Goal: Communication & Community: Share content

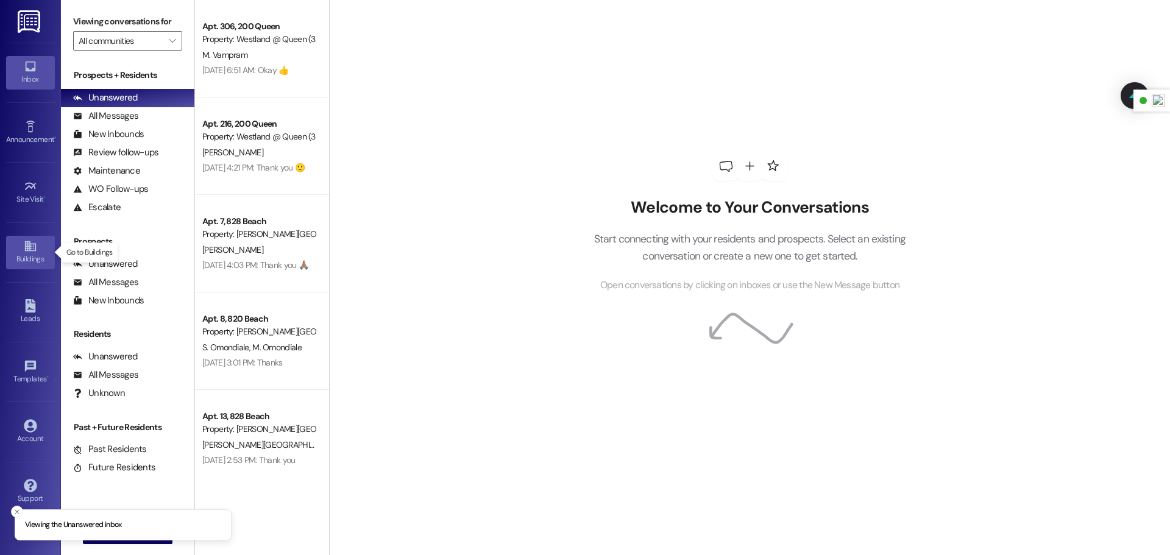
click at [22, 266] on link "Buildings" at bounding box center [30, 252] width 49 height 33
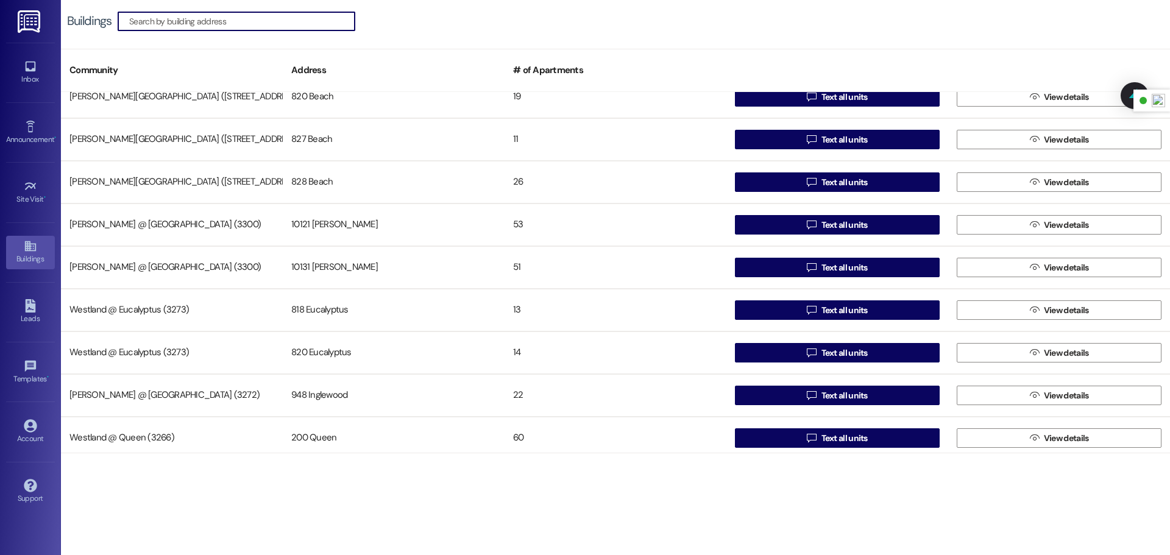
scroll to position [23, 0]
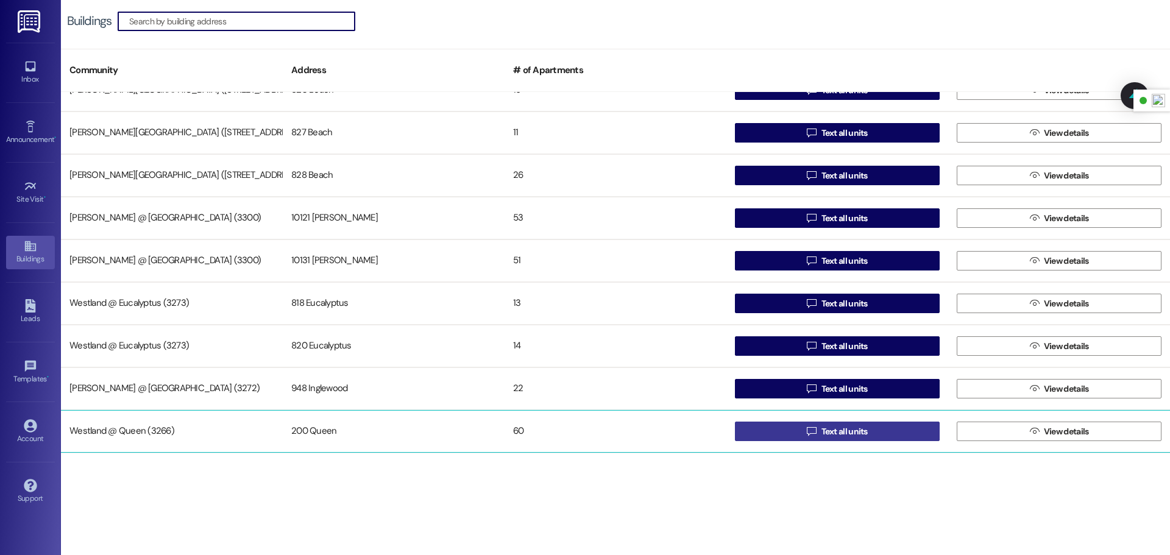
click at [775, 436] on button " Text all units" at bounding box center [837, 432] width 205 height 20
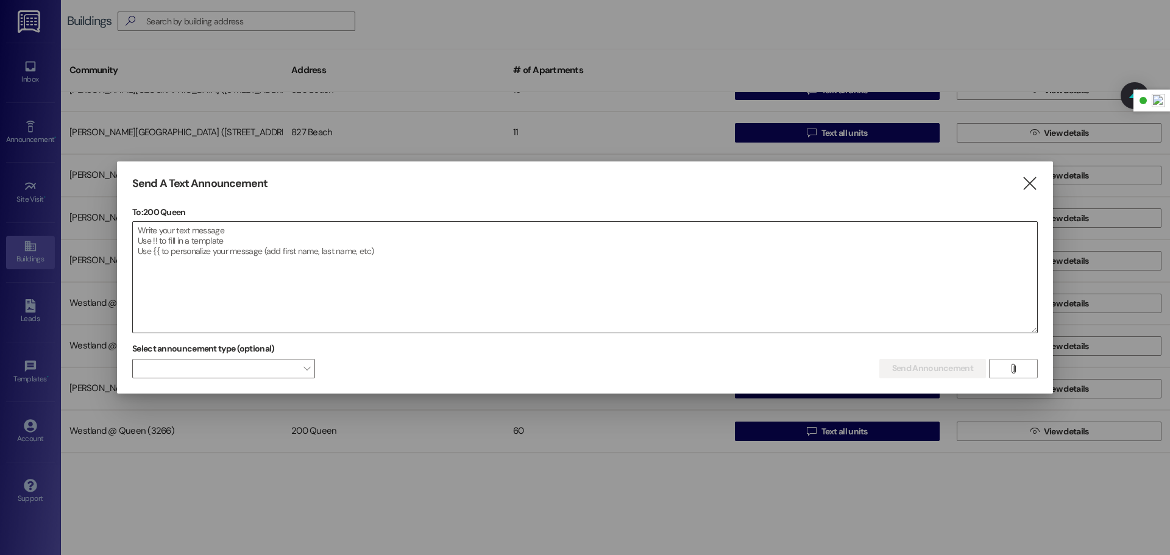
click at [220, 233] on textarea at bounding box center [585, 277] width 905 height 111
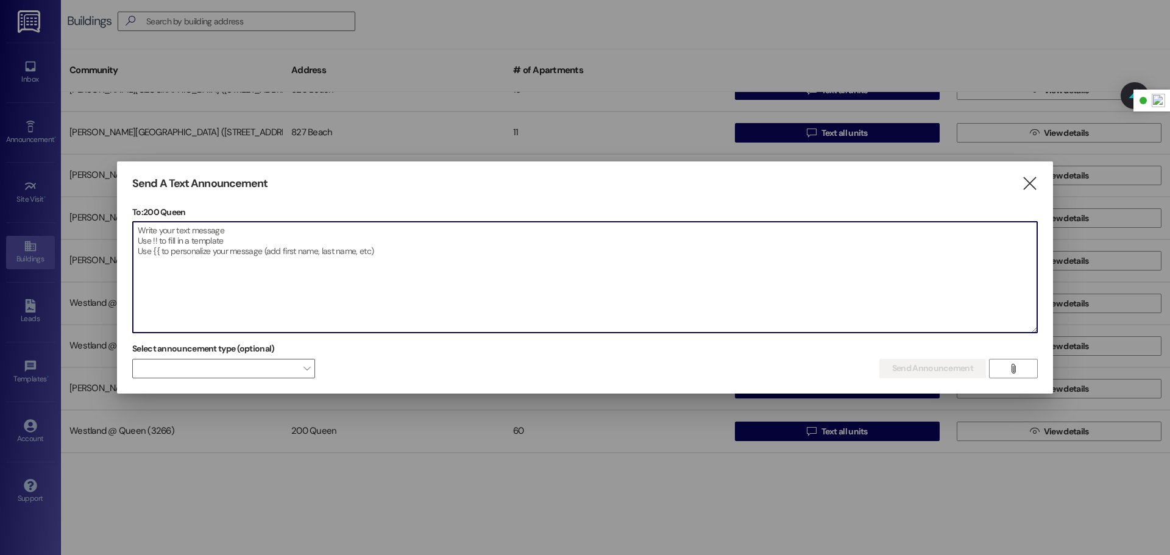
paste textarea "Dear Queen Residents, We are aware of the current outage affecting some units a…"
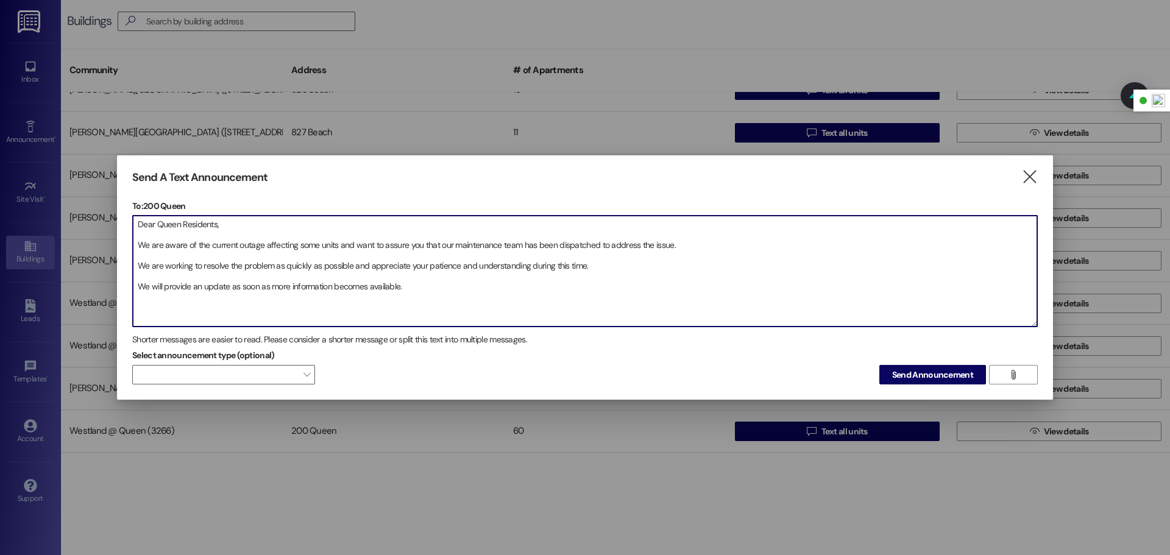
click at [137, 244] on textarea "Dear Queen Residents, We are aware of the current outage affecting some units a…" at bounding box center [585, 271] width 905 height 111
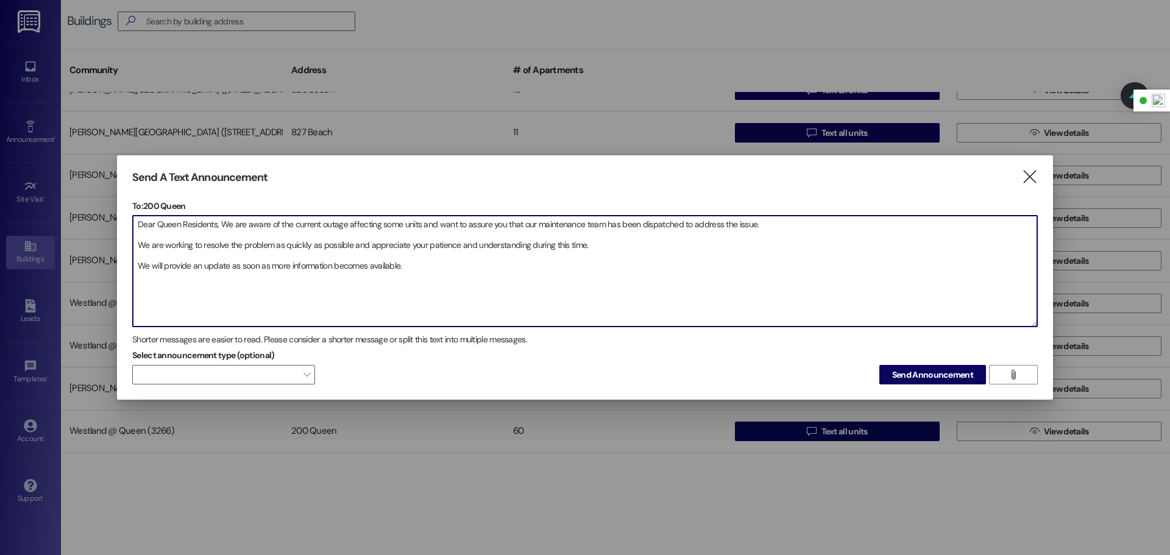
click at [137, 245] on textarea "Dear Queen Residents, We are aware of the current outage affecting some units a…" at bounding box center [585, 271] width 905 height 111
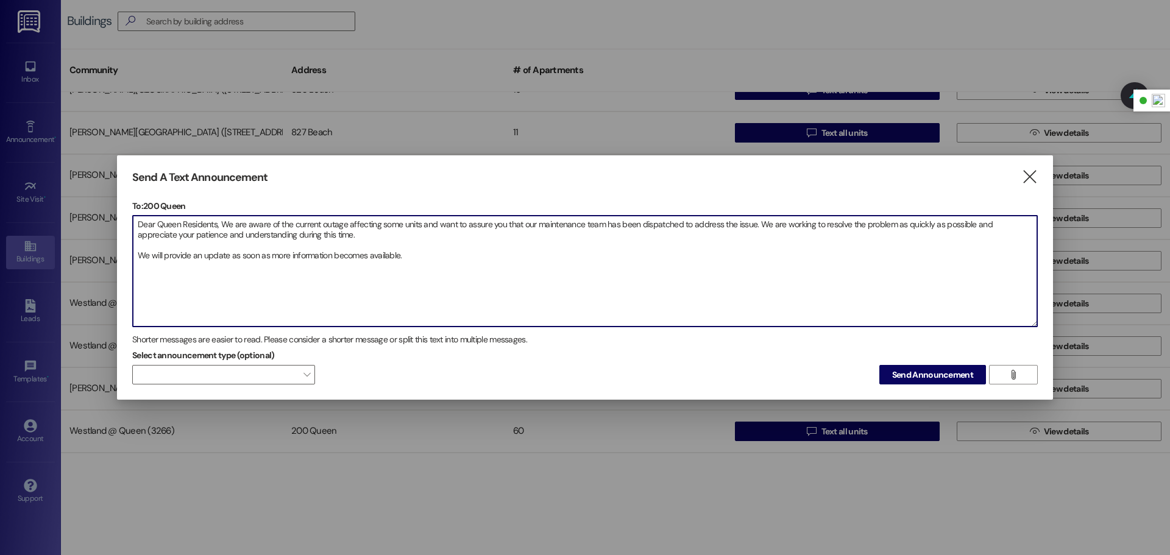
click at [134, 257] on textarea "Dear Queen Residents, We are aware of the current outage affecting some units a…" at bounding box center [585, 271] width 905 height 111
click at [622, 232] on textarea "Dear Queen Residents, We are aware of the current outage affecting some units a…" at bounding box center [585, 271] width 905 height 111
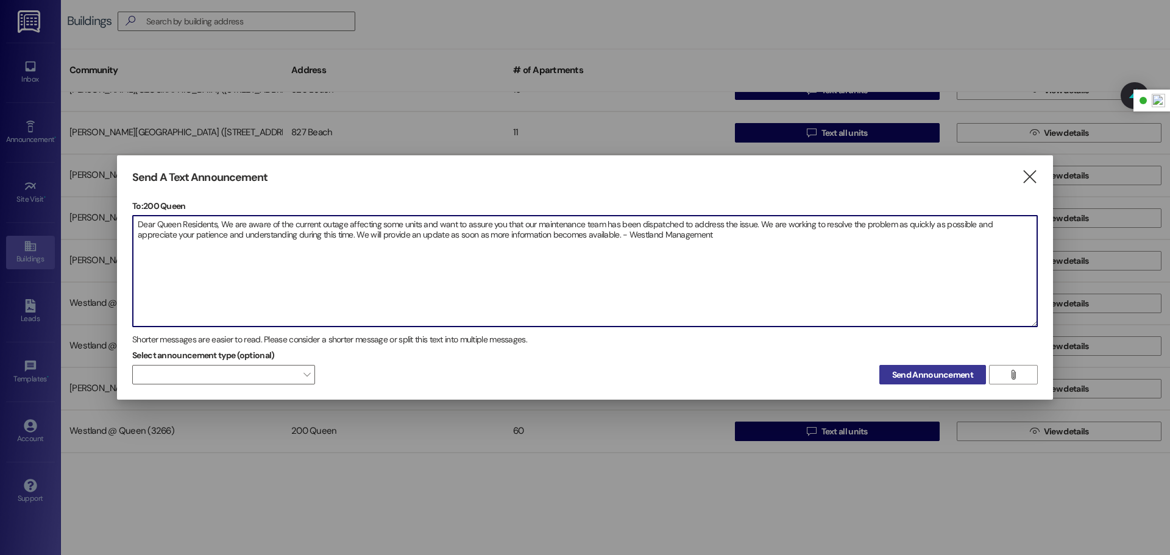
type textarea "Dear Queen Residents, We are aware of the current outage affecting some units a…"
click at [945, 373] on span "Send Announcement" at bounding box center [932, 375] width 81 height 13
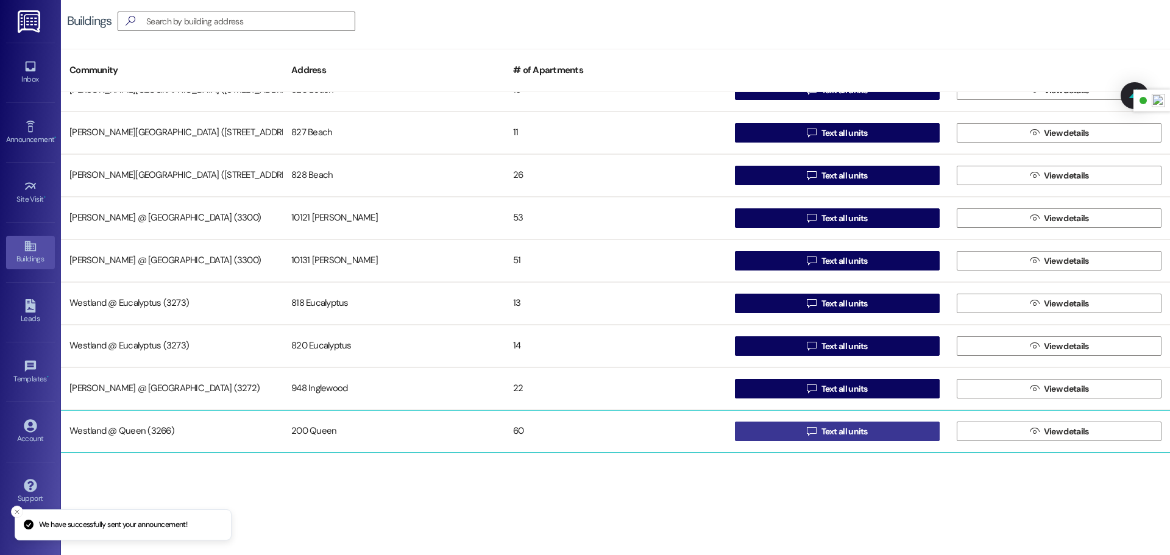
click at [844, 433] on span "Text all units" at bounding box center [845, 431] width 46 height 13
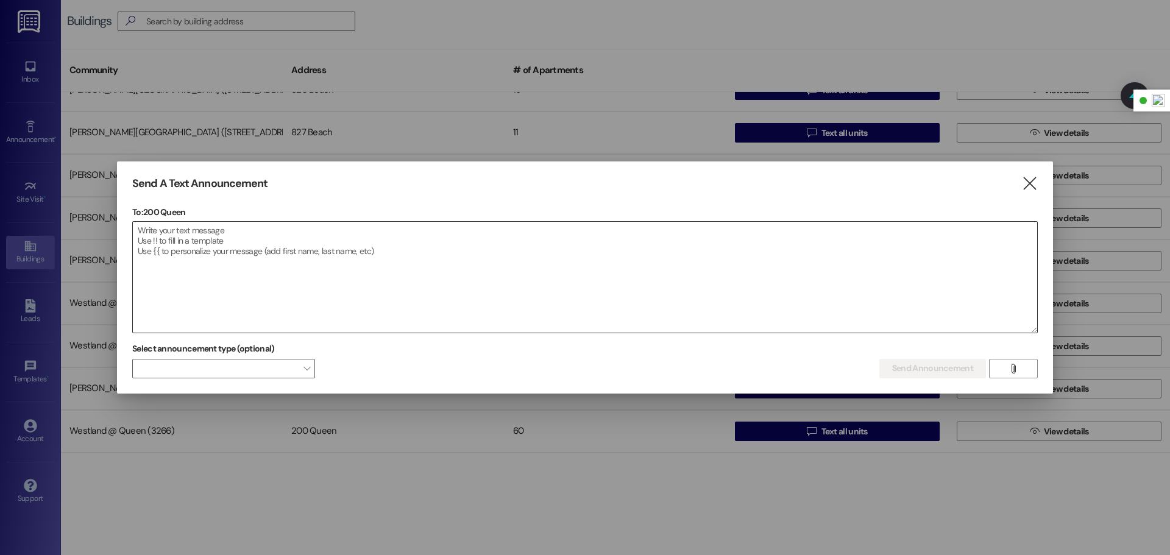
click at [175, 252] on textarea at bounding box center [585, 277] width 905 height 111
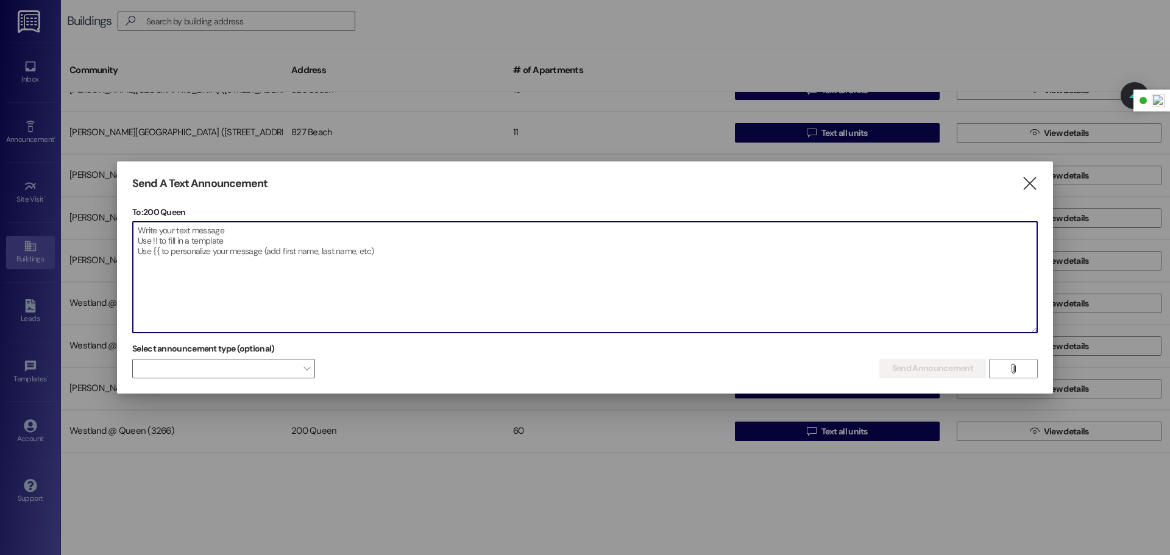
paste textarea "Estimados Residentes de Queen, Somos conscientes de la interrupción actual que …"
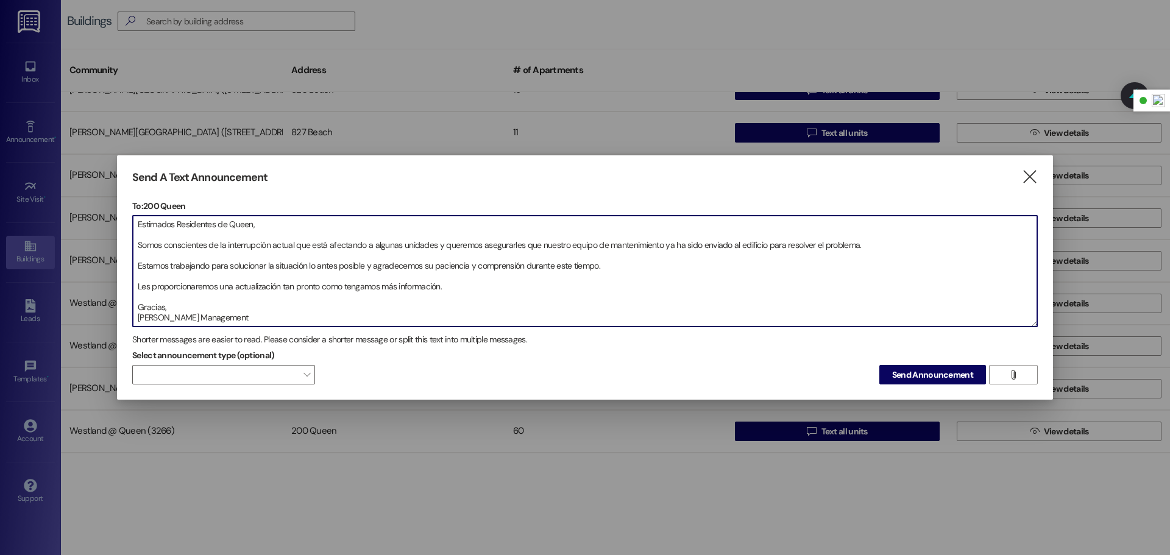
click at [139, 241] on textarea "Estimados Residentes de Queen, Somos conscientes de la interrupción actual que …" at bounding box center [585, 271] width 905 height 111
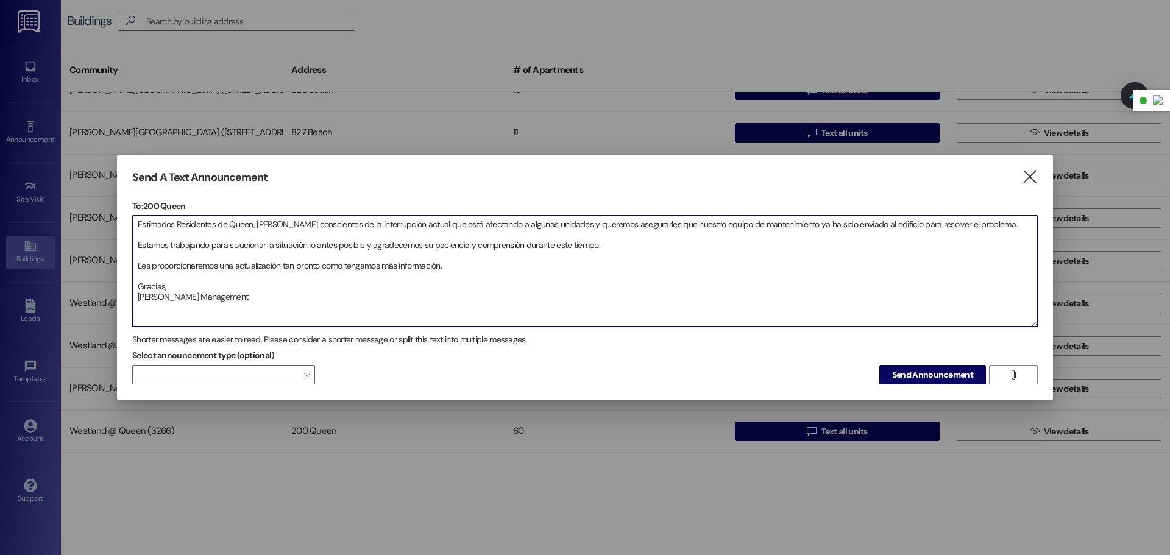
click at [138, 243] on textarea "Estimados Residentes de Queen, [PERSON_NAME] conscientes de la interrupción act…" at bounding box center [585, 271] width 905 height 111
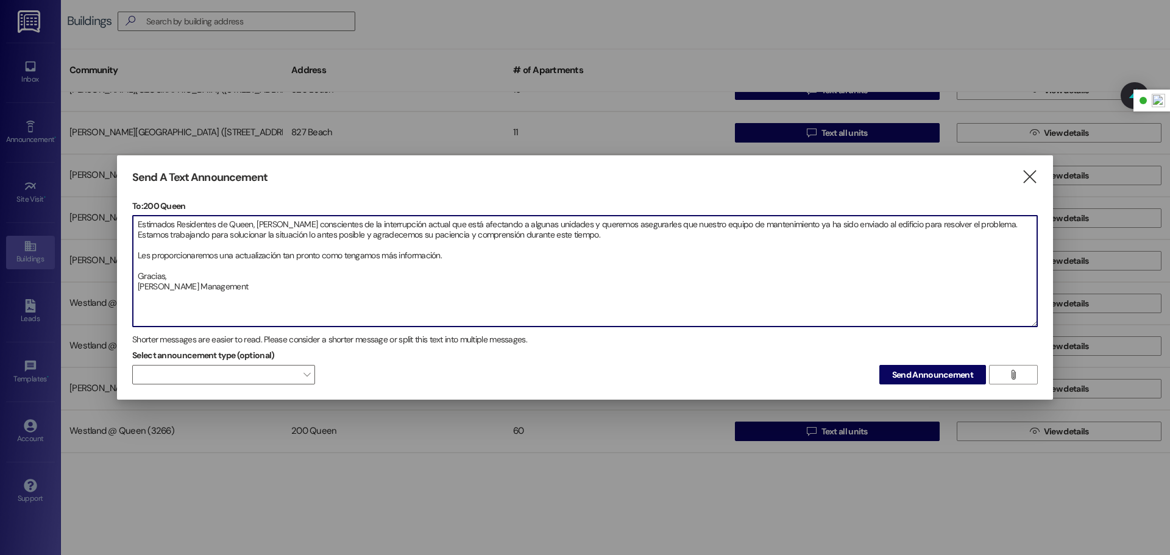
click at [134, 253] on textarea "Estimados Residentes de Queen, [PERSON_NAME] conscientes de la interrupción act…" at bounding box center [585, 271] width 905 height 111
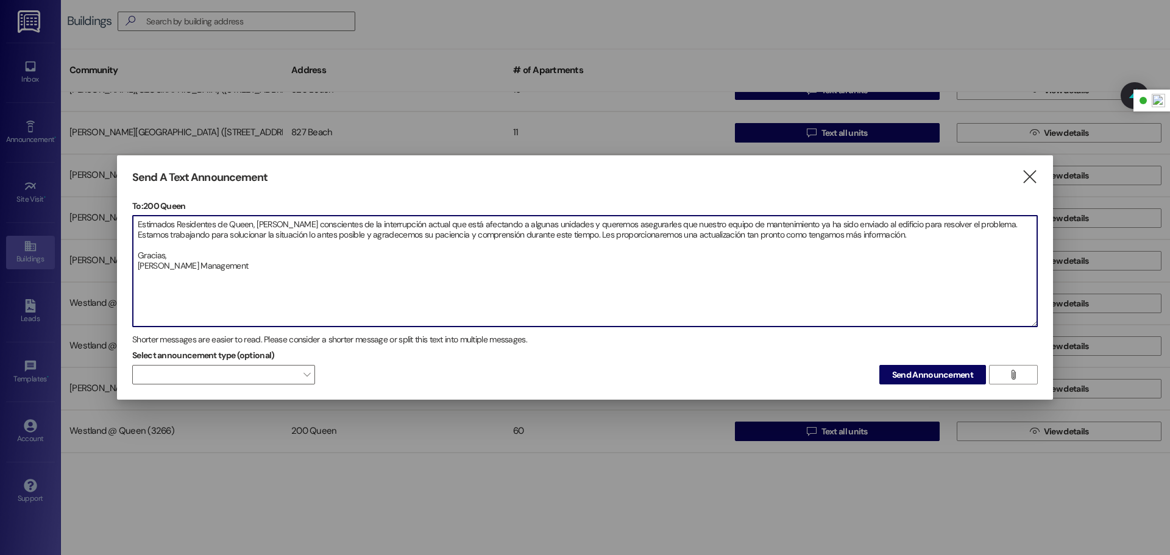
click at [140, 252] on textarea "Estimados Residentes de Queen, [PERSON_NAME] conscientes de la interrupción act…" at bounding box center [585, 271] width 905 height 111
click at [137, 247] on textarea "Estimados Residentes de Queen, [PERSON_NAME] conscientes de la interrupción act…" at bounding box center [585, 271] width 905 height 111
type textarea "Estimados Residentes de Queen, [PERSON_NAME] conscientes de la interrupción act…"
click at [942, 372] on span "Send Announcement" at bounding box center [932, 375] width 81 height 13
